Goal: Information Seeking & Learning: Learn about a topic

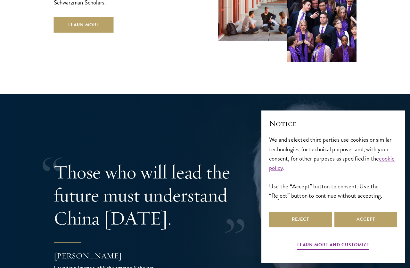
scroll to position [1127, 0]
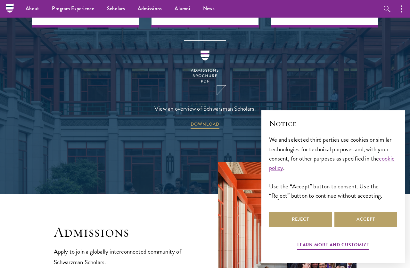
click at [98, 237] on div "Admissions Apply to join a globally interconnected community of Schwarzman Scho…" at bounding box center [123, 257] width 139 height 69
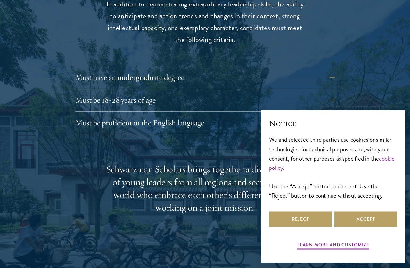
scroll to position [862, 0]
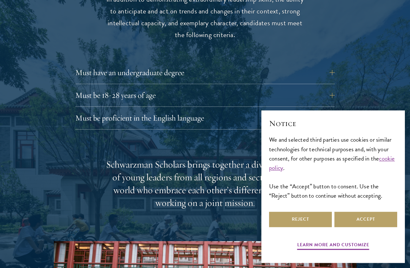
click at [330, 67] on button "Must have an undergraduate degree" at bounding box center [204, 72] width 259 height 15
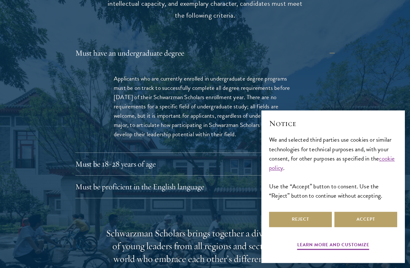
scroll to position [882, 0]
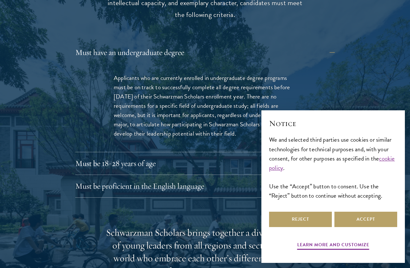
click at [324, 51] on button "Must have an undergraduate degree" at bounding box center [204, 52] width 259 height 15
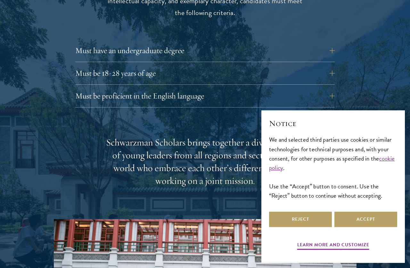
scroll to position [888, 0]
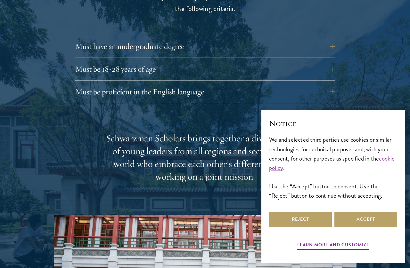
click at [324, 61] on button "Must be 18-28 years of age" at bounding box center [204, 68] width 259 height 15
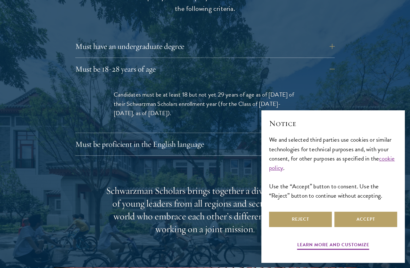
click at [325, 61] on button "Must be 18-28 years of age" at bounding box center [204, 68] width 259 height 15
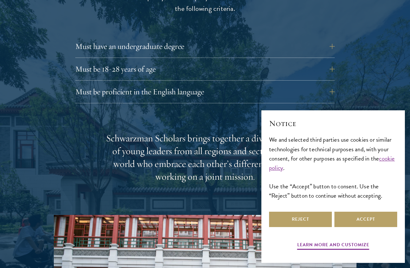
click at [325, 61] on button "Must be 18-28 years of age" at bounding box center [204, 68] width 259 height 15
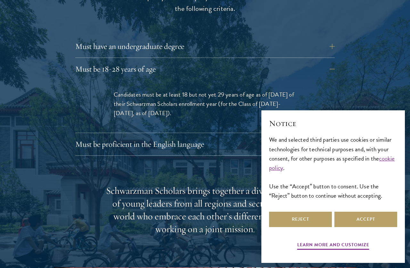
click at [325, 61] on button "Must be 18-28 years of age" at bounding box center [204, 68] width 259 height 15
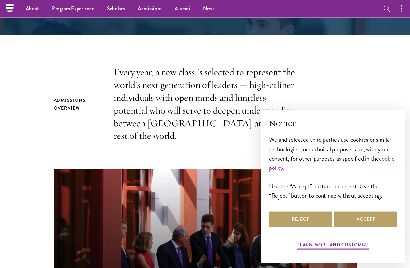
scroll to position [153, 0]
